Goal: Communication & Community: Share content

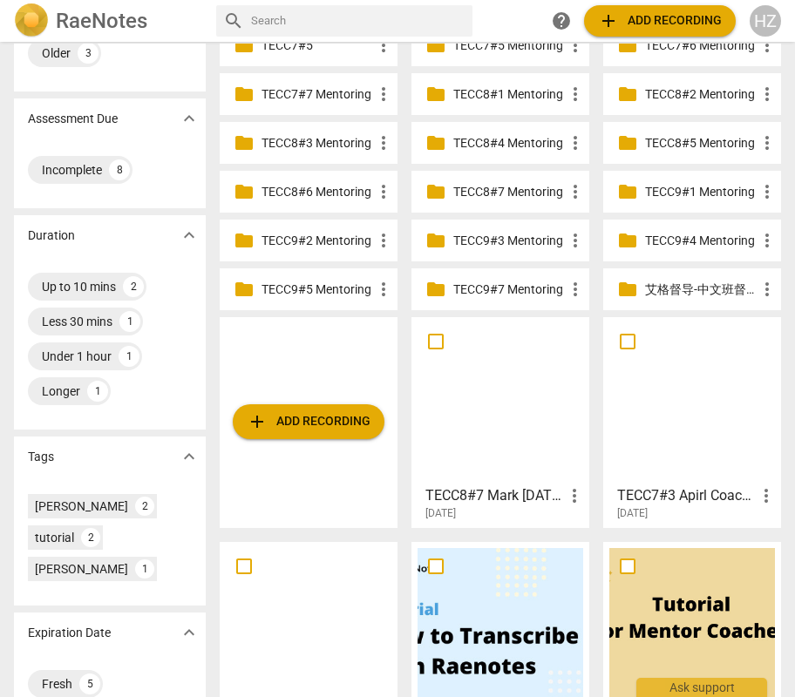
scroll to position [284, 0]
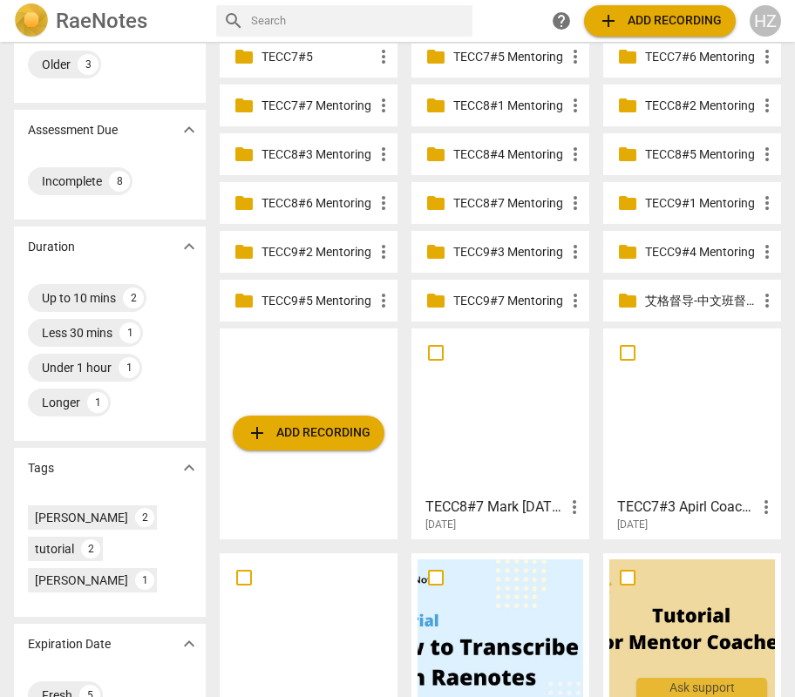
click at [327, 428] on span "add Add recording" at bounding box center [309, 433] width 124 height 21
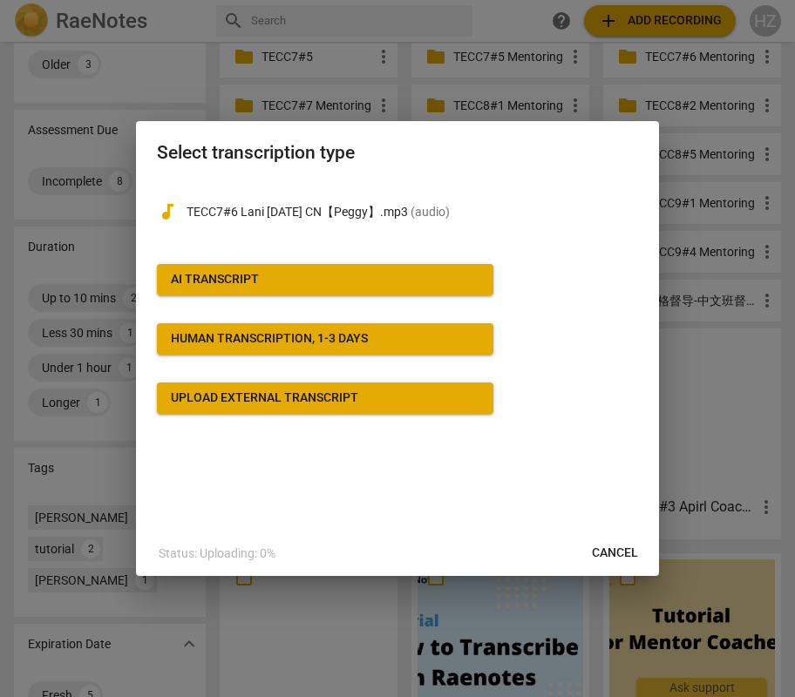
click at [275, 282] on span "AI Transcript" at bounding box center [325, 279] width 308 height 17
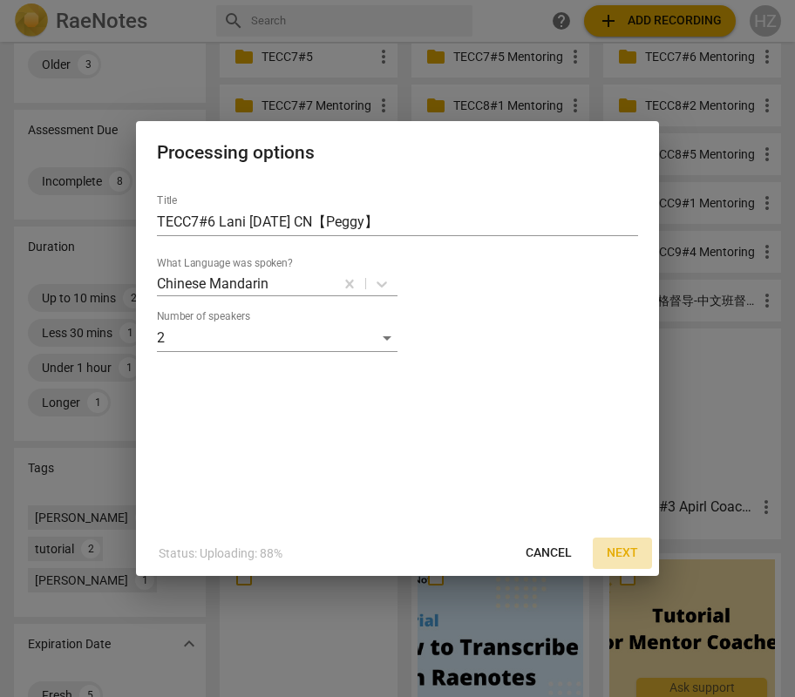
click at [618, 545] on span "Next" at bounding box center [621, 553] width 31 height 17
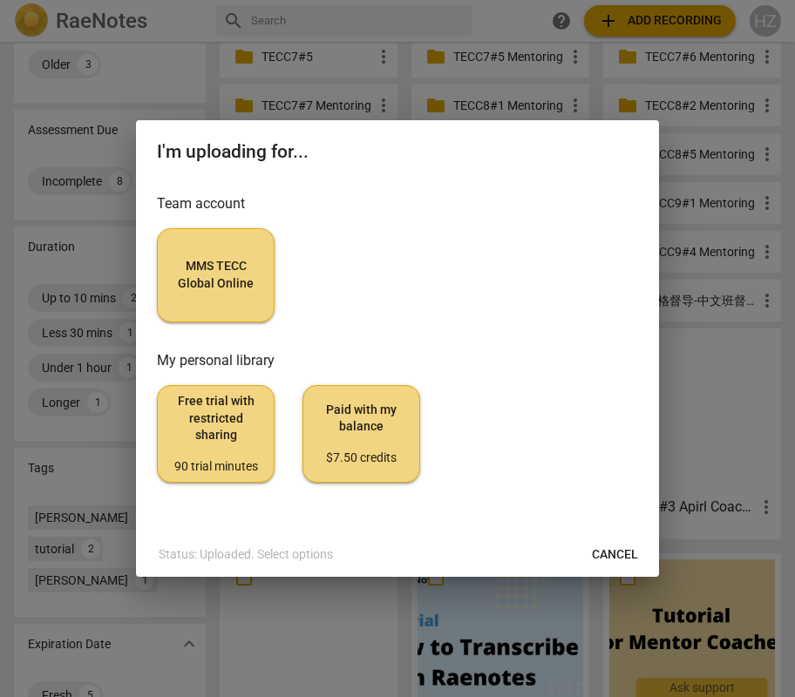
click at [261, 281] on button "MMS TECC Global Online" at bounding box center [216, 275] width 118 height 94
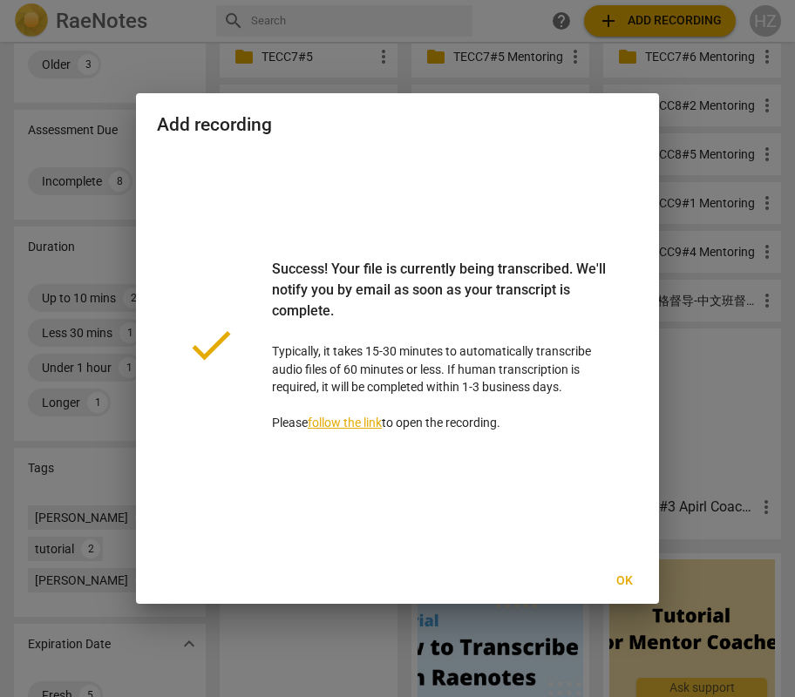
click at [630, 572] on button "Ok" at bounding box center [624, 581] width 56 height 31
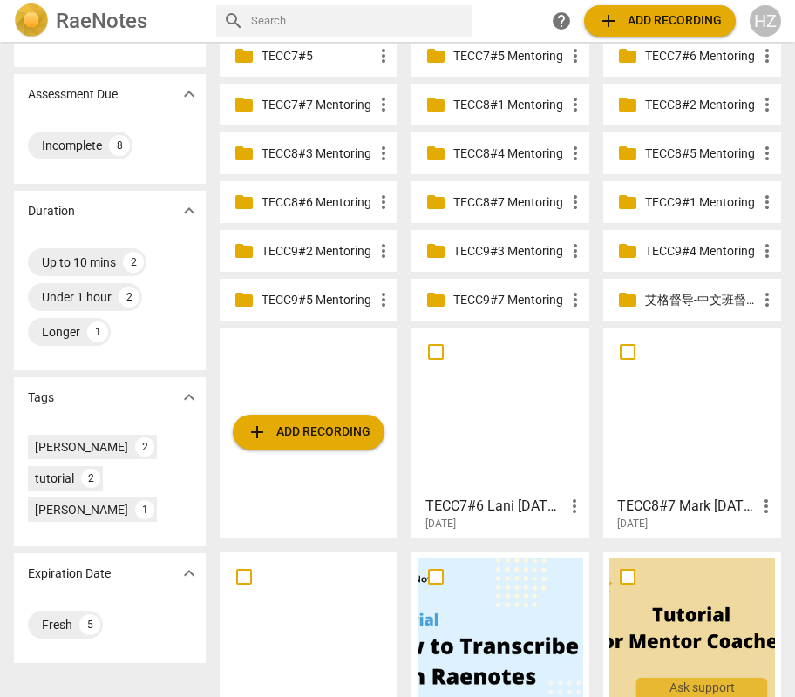
scroll to position [250, 0]
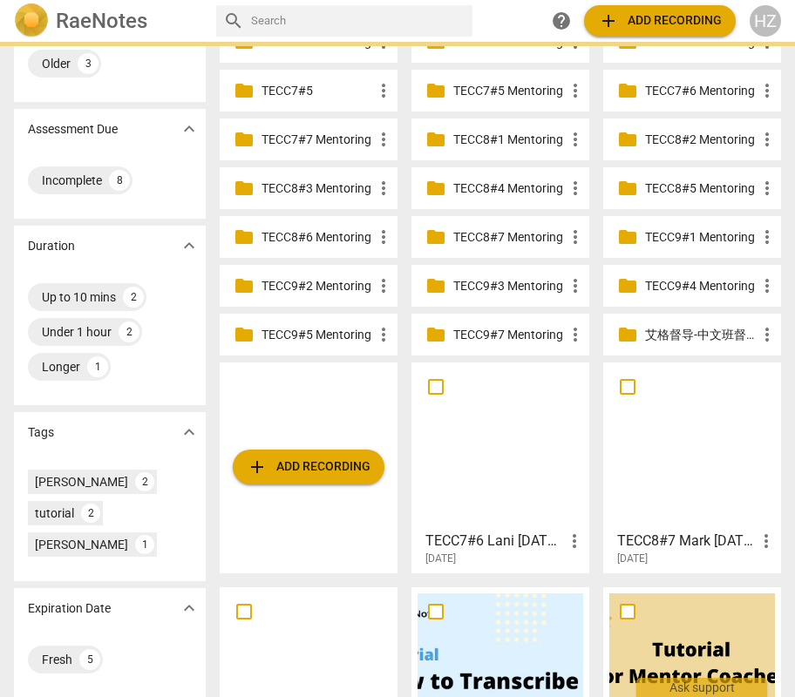
drag, startPoint x: 667, startPoint y: 455, endPoint x: 498, endPoint y: 11, distance: 474.6
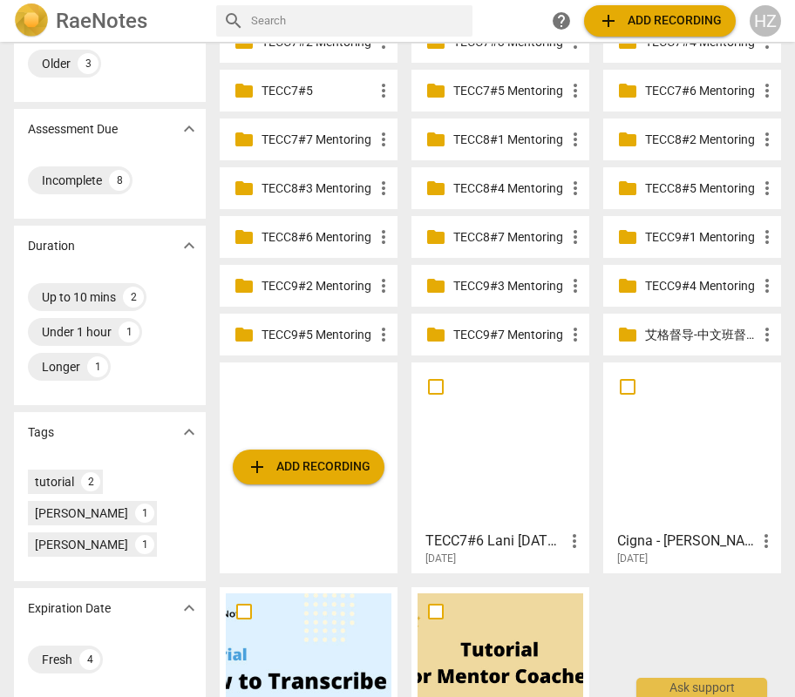
click at [488, 467] on div at bounding box center [500, 446] width 166 height 154
click at [488, 0] on html "RaeNotes search help add Add recording HZ Sharing expand_more My recordings 1 S…" at bounding box center [397, 0] width 795 height 0
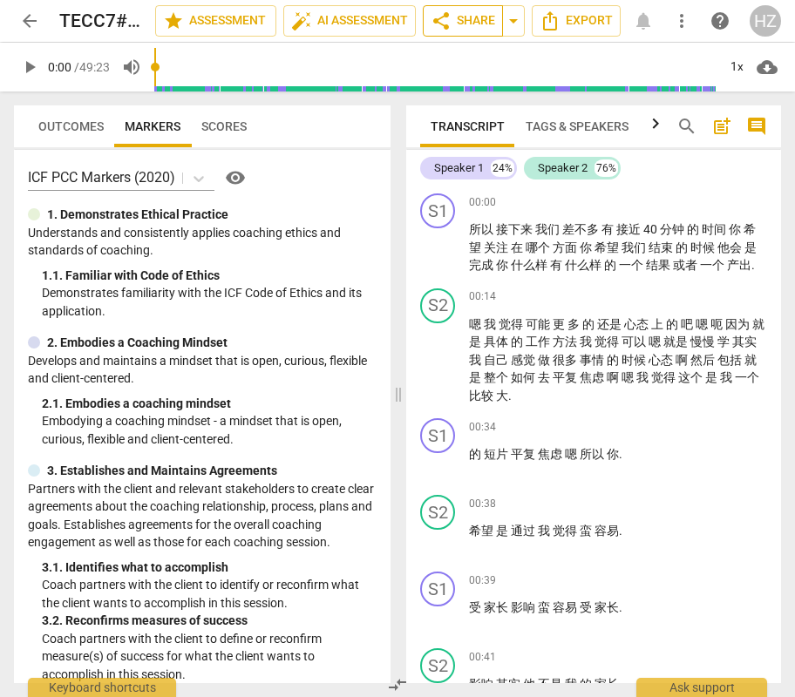
click at [478, 22] on span "share Share" at bounding box center [462, 20] width 64 height 21
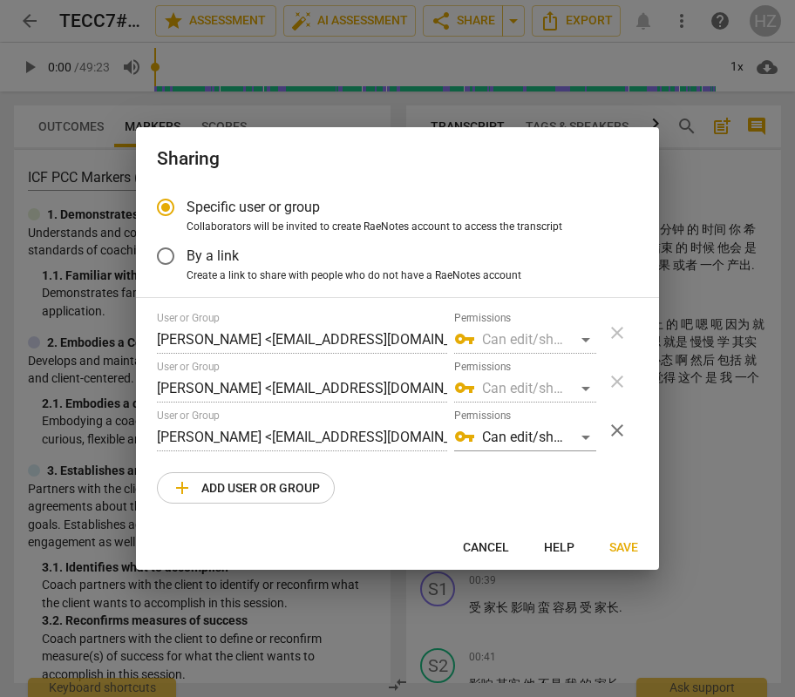
click at [274, 495] on span "add Add user or group" at bounding box center [246, 488] width 148 height 21
radio input "false"
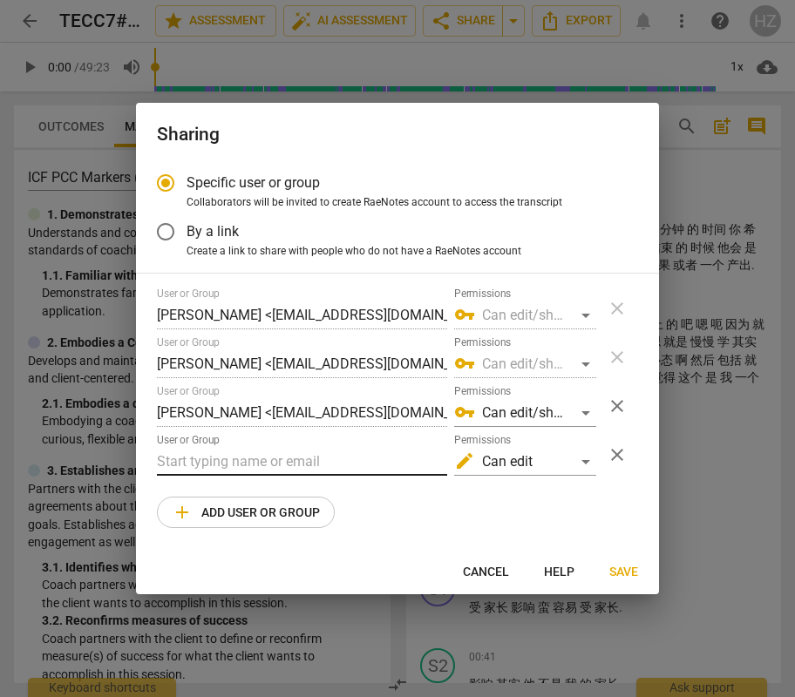
click at [238, 466] on input "text" at bounding box center [302, 462] width 290 height 28
type input "[EMAIL_ADDRESS][DOMAIN_NAME]"
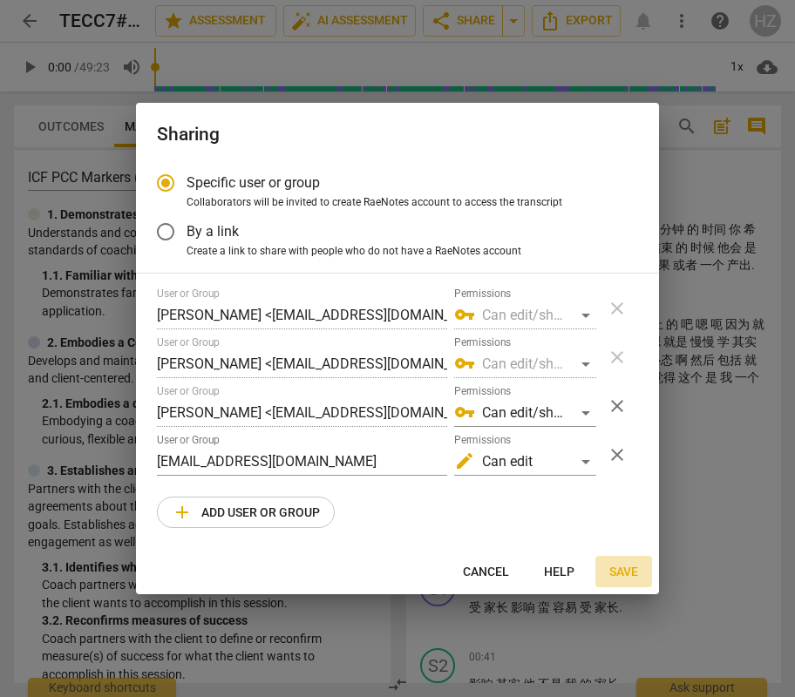
click at [620, 575] on span "Save" at bounding box center [623, 572] width 29 height 17
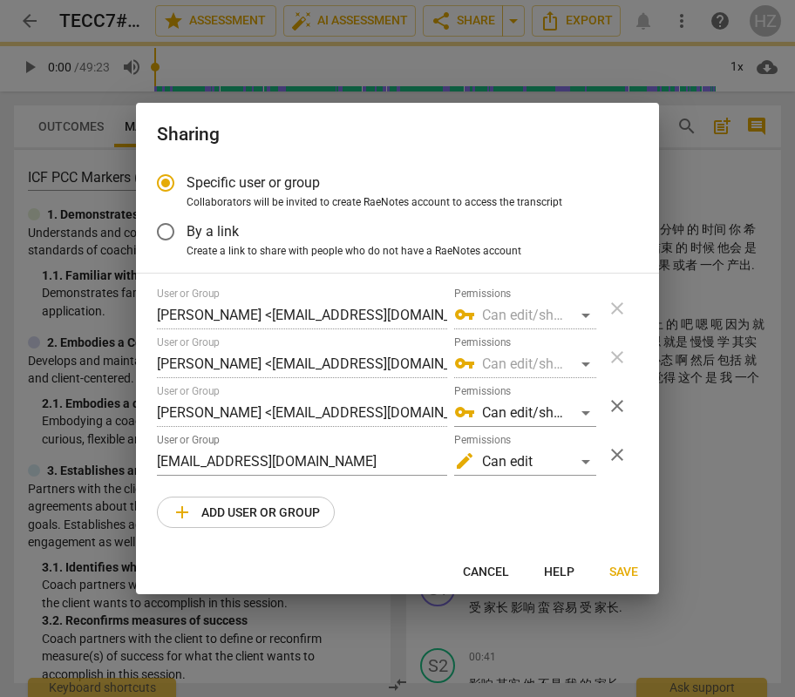
radio input "false"
type input "[PERSON_NAME] <[EMAIL_ADDRESS][DOMAIN_NAME]>"
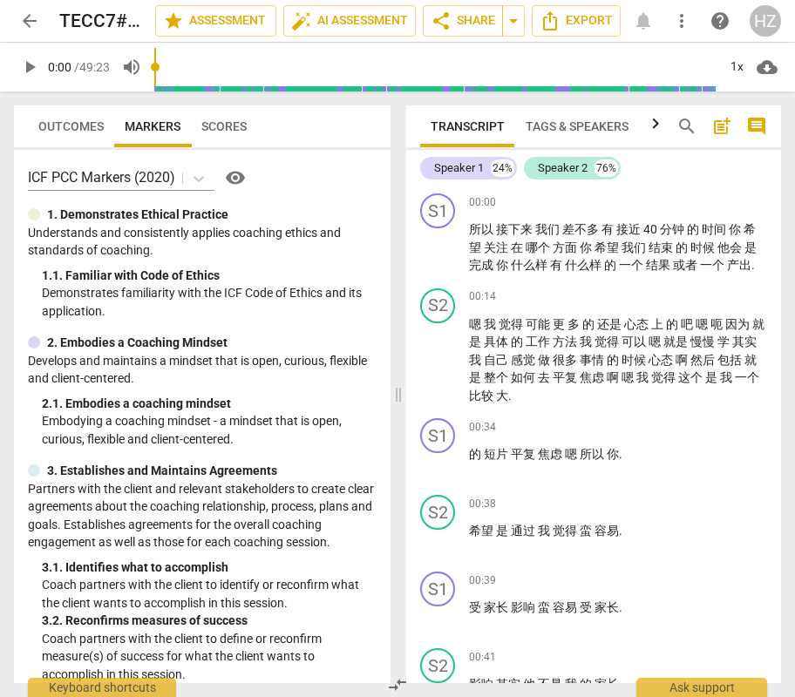
click at [423, 5] on button "share Share" at bounding box center [463, 20] width 80 height 31
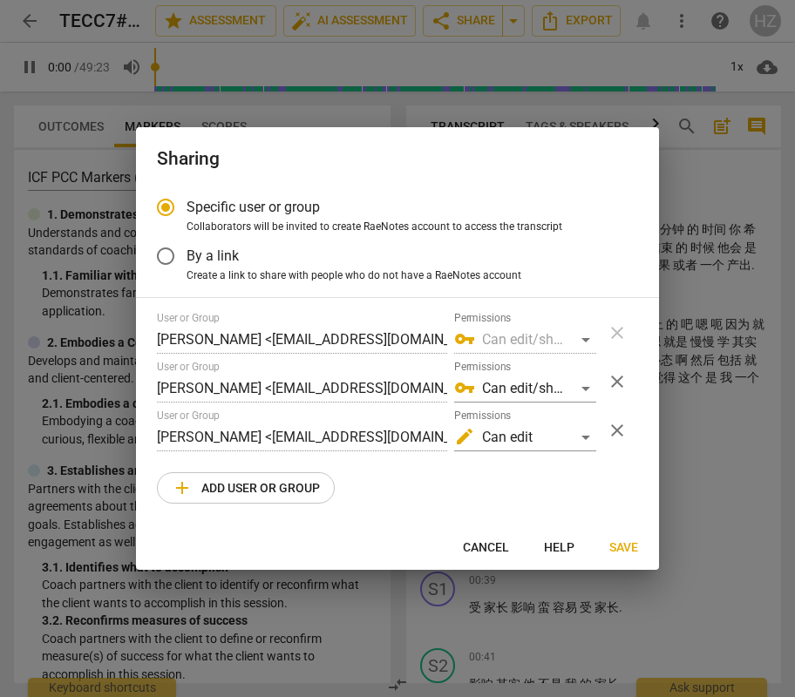
type input "0"
radio input "false"
type input "2"
click at [489, 546] on span "Cancel" at bounding box center [486, 547] width 46 height 17
radio input "false"
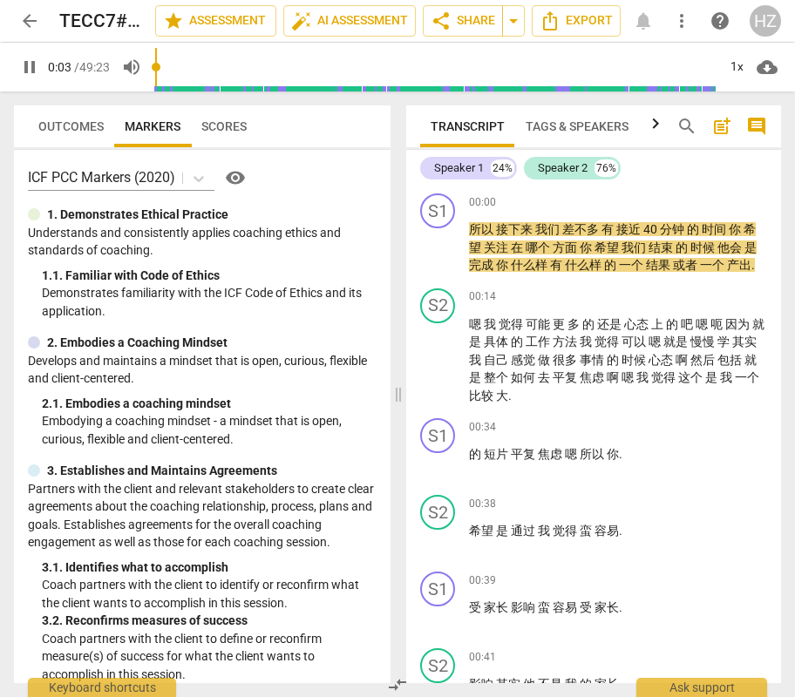
click at [21, 65] on span "pause" at bounding box center [29, 67] width 21 height 21
type input "4"
click at [110, 28] on span "edit" at bounding box center [125, 20] width 31 height 21
type input "TECC9#6 Lani [DATE] CN【Peggy】"
